Goal: Find specific page/section: Find specific page/section

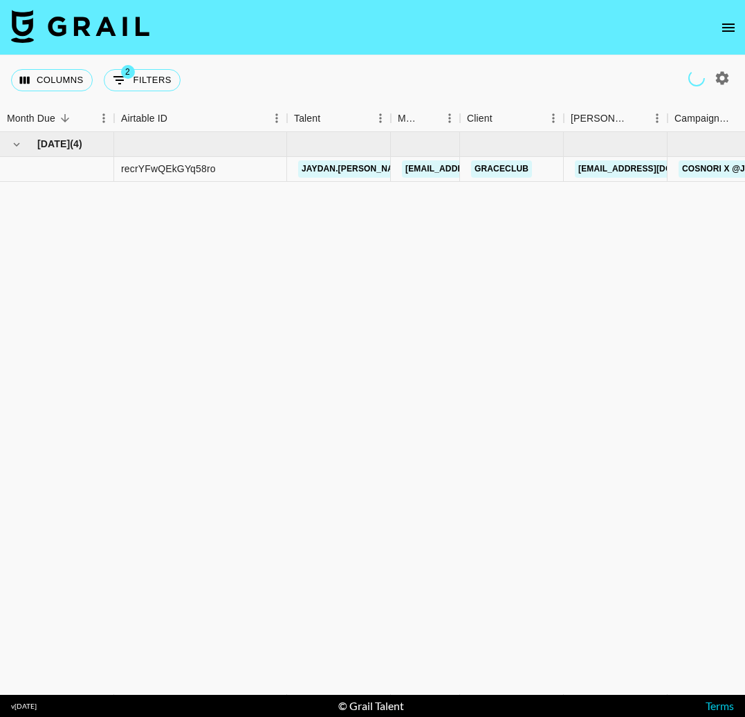
click at [727, 28] on icon "open drawer" at bounding box center [728, 28] width 12 height 8
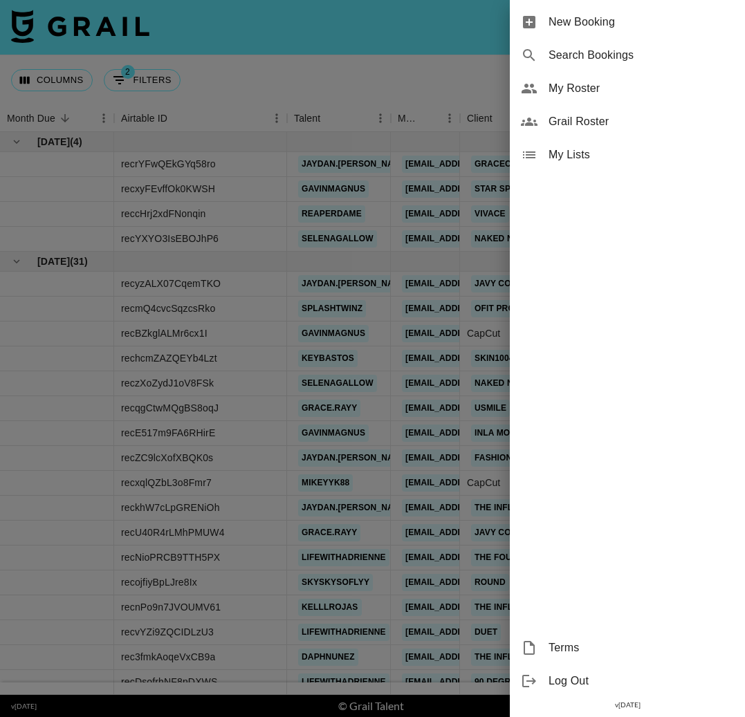
click at [621, 85] on span "My Roster" at bounding box center [641, 88] width 185 height 17
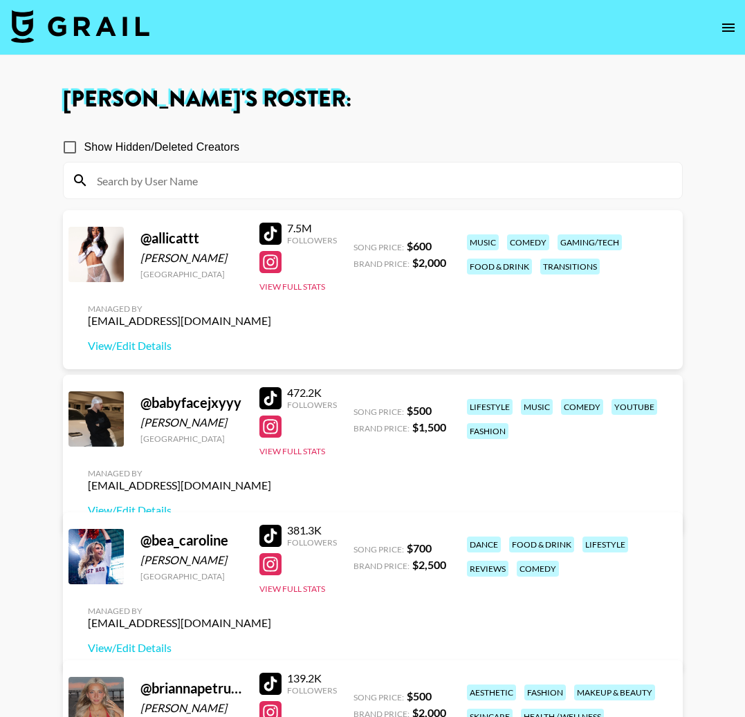
click at [562, 89] on h1 "[PERSON_NAME] 's Roster:" at bounding box center [373, 100] width 620 height 22
click at [723, 29] on icon "open drawer" at bounding box center [728, 27] width 17 height 17
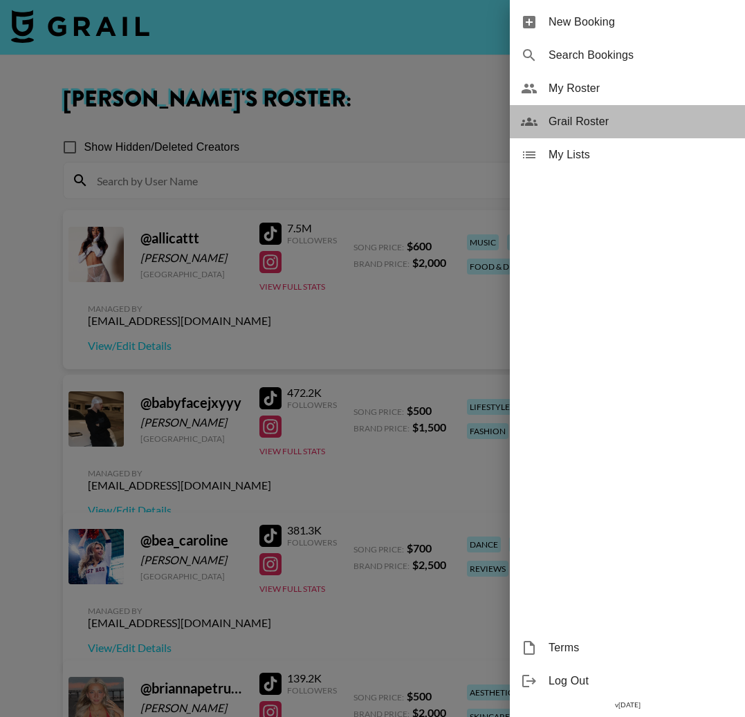
click at [600, 126] on span "Grail Roster" at bounding box center [641, 121] width 185 height 17
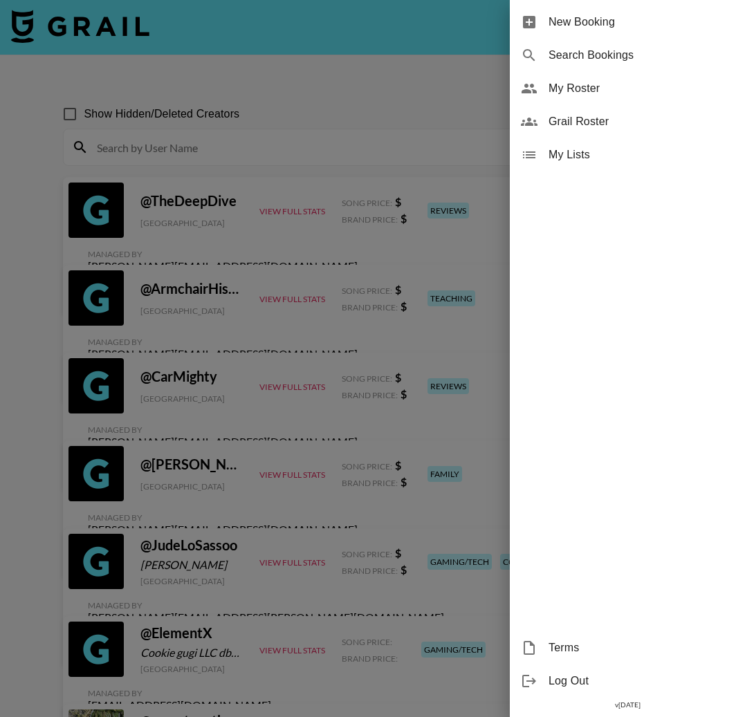
click at [248, 136] on div at bounding box center [372, 358] width 745 height 717
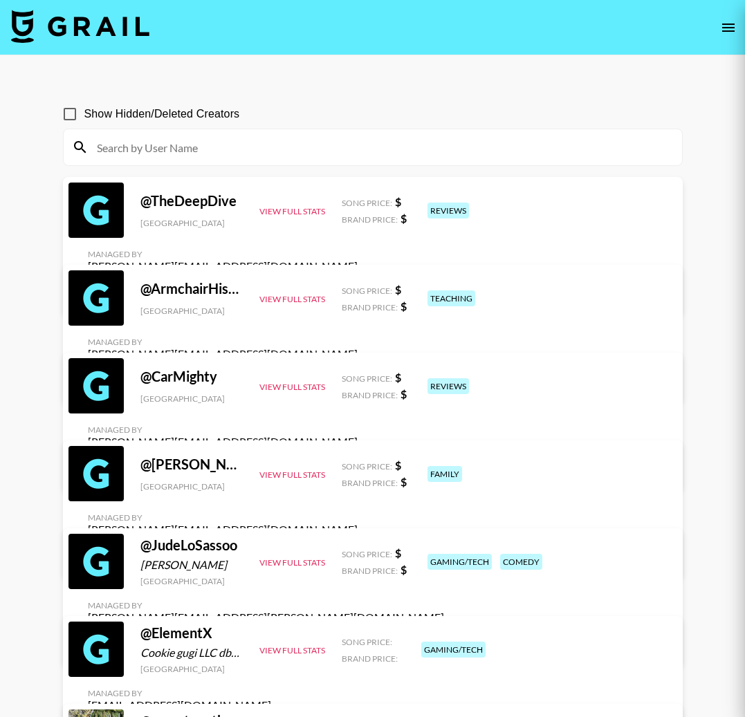
click at [243, 147] on input at bounding box center [381, 147] width 585 height 22
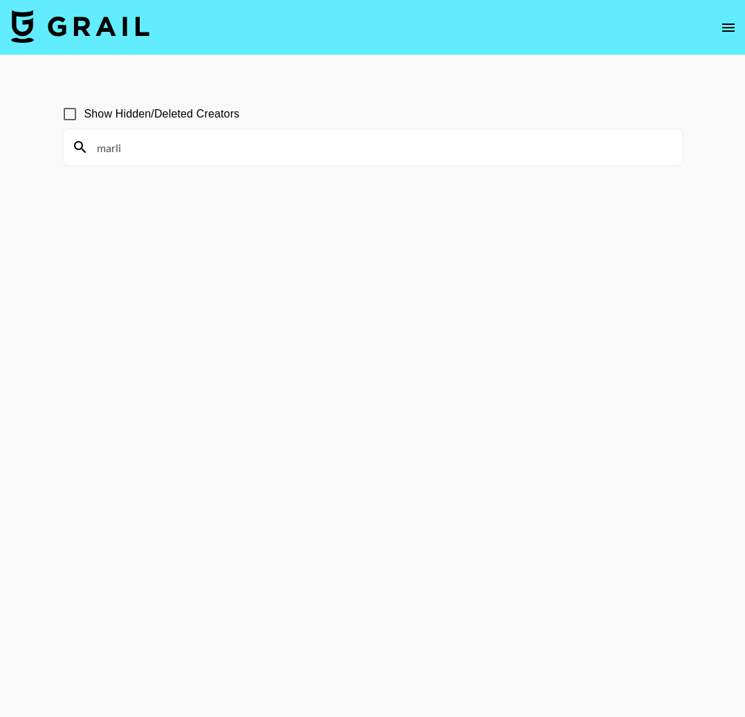
scroll to position [8, 0]
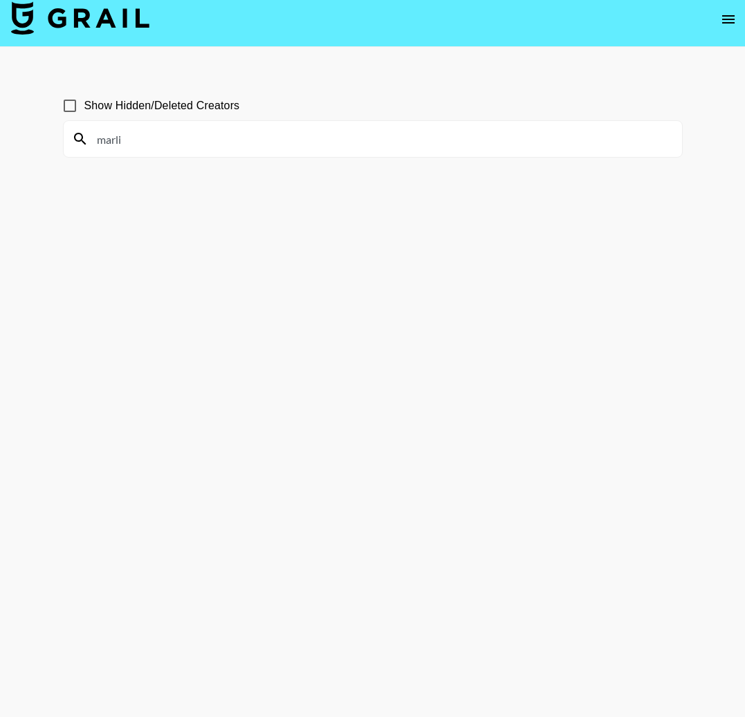
type input "marli"
click at [85, 104] on span "Show Hidden/Deleted Creators" at bounding box center [162, 106] width 156 height 17
click at [84, 104] on input "Show Hidden/Deleted Creators" at bounding box center [69, 105] width 29 height 29
checkbox input "true"
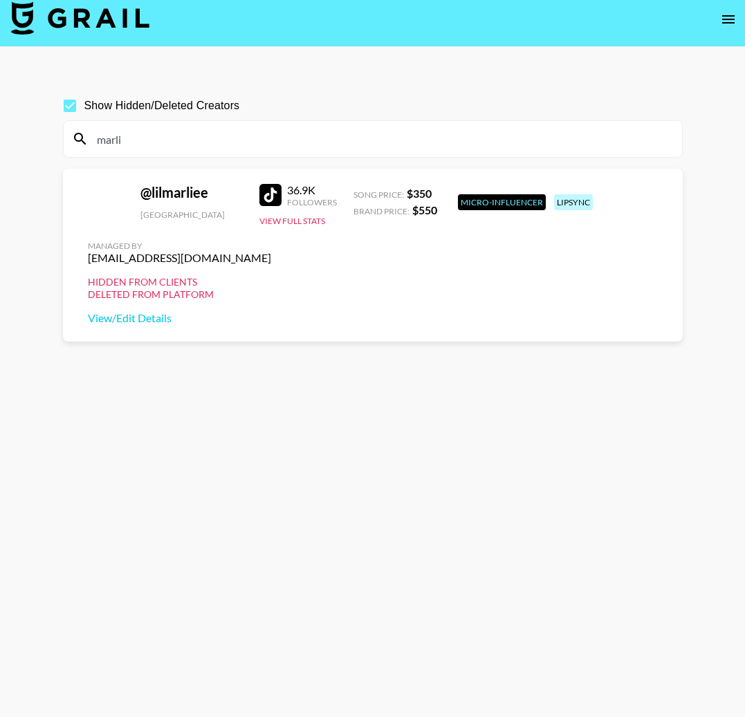
scroll to position [66, 0]
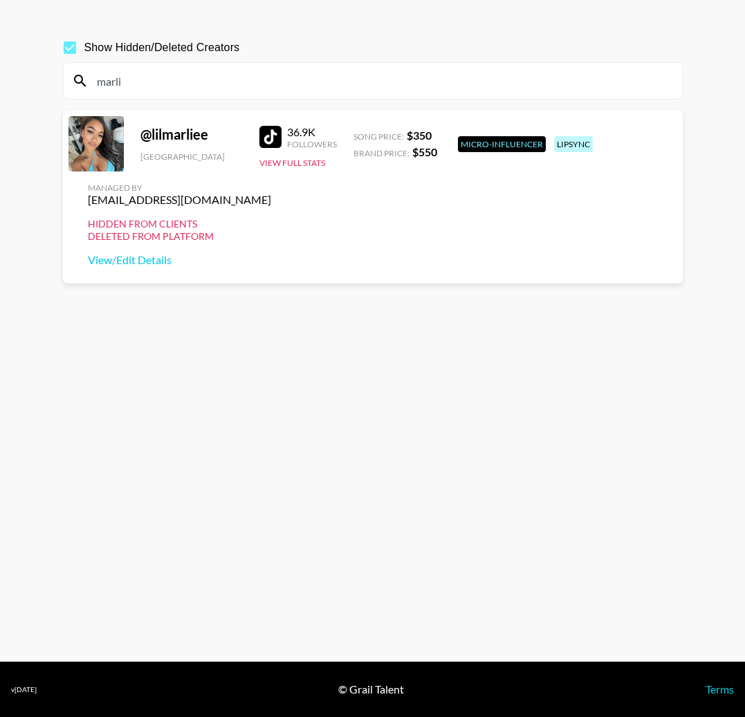
click at [148, 89] on input "marli" at bounding box center [381, 81] width 585 height 22
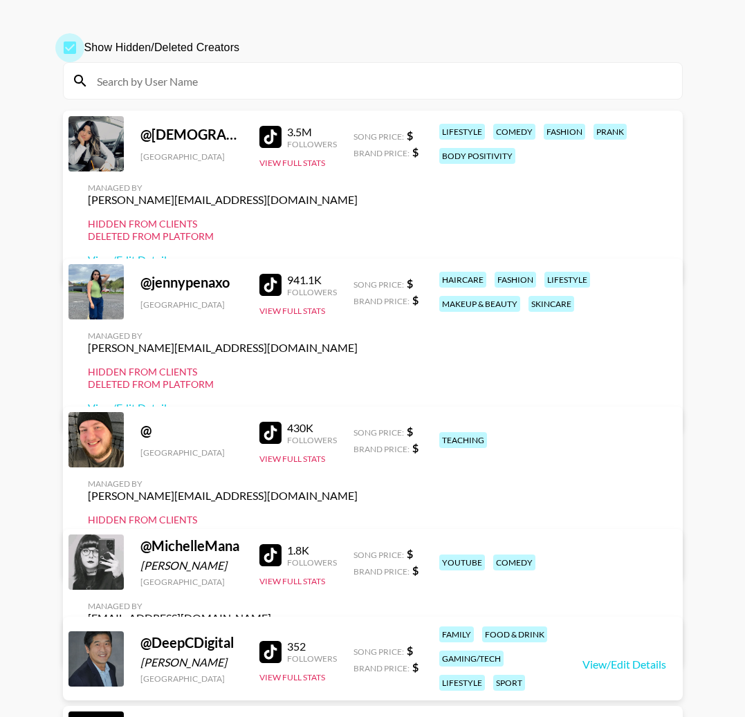
click at [77, 49] on input "Show Hidden/Deleted Creators" at bounding box center [69, 47] width 29 height 29
checkbox input "false"
